Goal: Check status: Check status

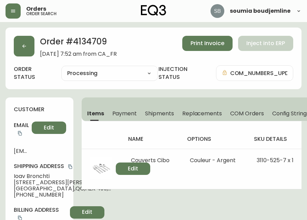
select select "PROCESSING"
click at [17, 13] on button "button" at bounding box center [13, 10] width 15 height 15
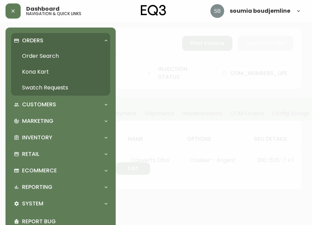
click at [47, 53] on link "Order Search" at bounding box center [60, 56] width 99 height 16
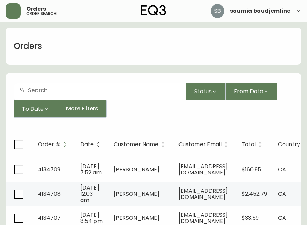
click at [53, 87] on div at bounding box center [99, 91] width 171 height 17
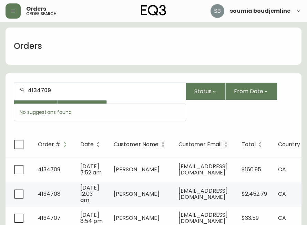
type input "4134709"
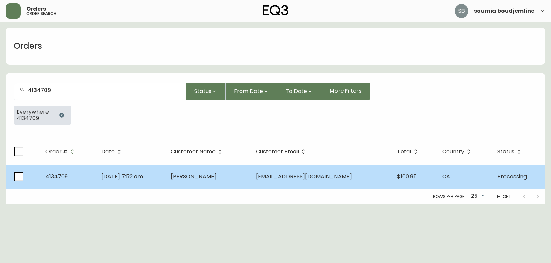
click at [217, 177] on span "[PERSON_NAME]" at bounding box center [194, 177] width 46 height 8
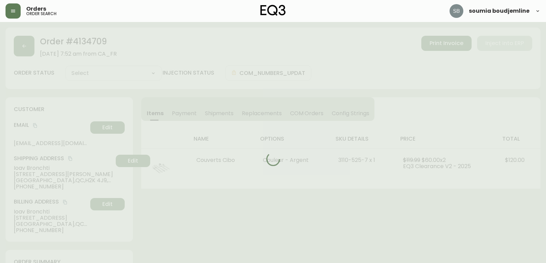
type input "Processing"
select select "PROCESSING"
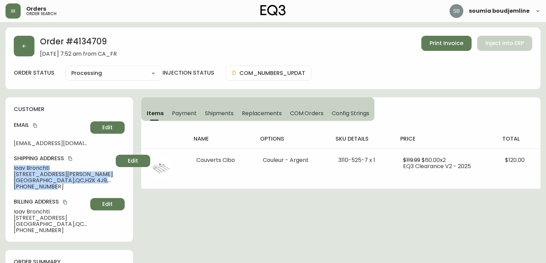
drag, startPoint x: 58, startPoint y: 188, endPoint x: 11, endPoint y: 171, distance: 50.3
click at [11, 171] on div "customer Email [EMAIL_ADDRESS][DOMAIN_NAME] Edit Shipping Address [GEOGRAPHIC_D…" at bounding box center [69, 169] width 127 height 145
copy div "Ioav Bronchti [STREET_ADDRESS][PERSON_NAME] [PHONE_NUMBER]"
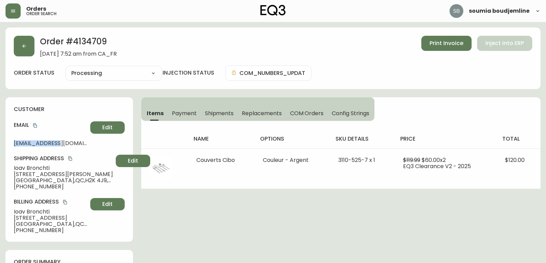
drag, startPoint x: 63, startPoint y: 141, endPoint x: 0, endPoint y: 141, distance: 63.3
copy span "[EMAIL_ADDRESS][DOMAIN_NAME]"
